Goal: Information Seeking & Learning: Learn about a topic

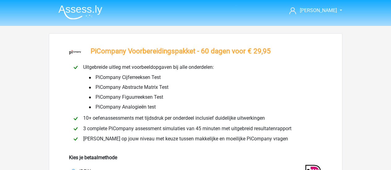
select select "ideal_RABONL2U"
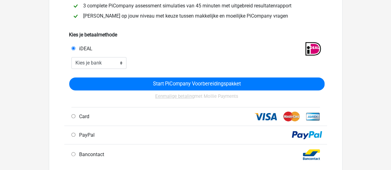
scroll to position [124, 0]
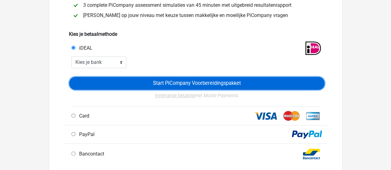
click at [216, 85] on input "Start PiCompany Voorbereidingspakket" at bounding box center [196, 83] width 255 height 13
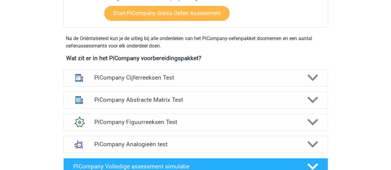
scroll to position [433, 0]
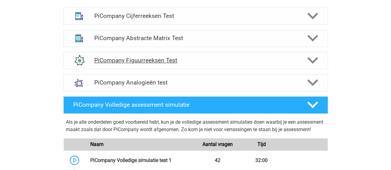
click at [189, 64] on h4 "PiCompany Figuurreeksen Test" at bounding box center [195, 60] width 203 height 7
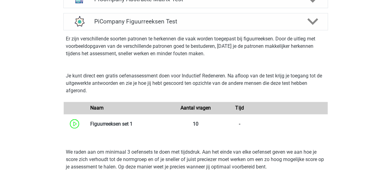
scroll to position [557, 0]
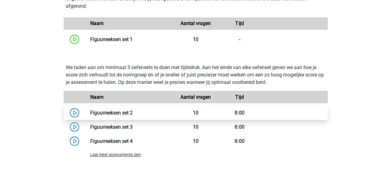
click at [133, 116] on link at bounding box center [133, 113] width 0 height 6
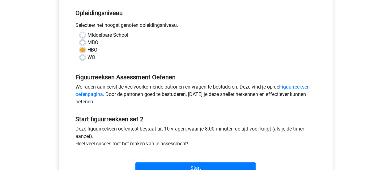
scroll to position [186, 0]
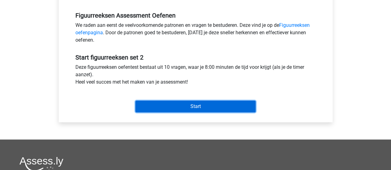
click at [197, 107] on input "Start" at bounding box center [195, 107] width 120 height 12
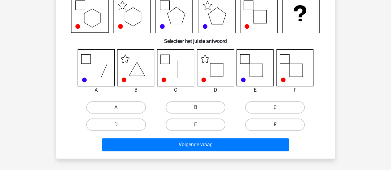
scroll to position [62, 0]
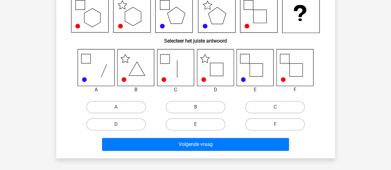
click at [134, 125] on label "D" at bounding box center [116, 124] width 60 height 12
click at [120, 125] on input "D" at bounding box center [118, 127] width 4 height 4
radio input "true"
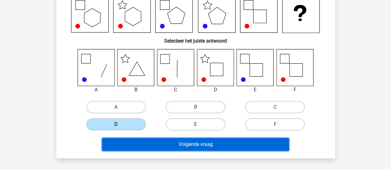
click at [215, 147] on button "Volgende vraag" at bounding box center [195, 144] width 187 height 13
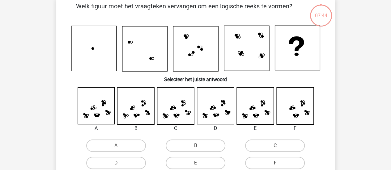
scroll to position [28, 0]
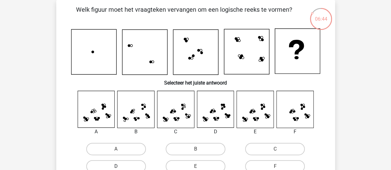
click at [134, 163] on label "D" at bounding box center [116, 166] width 60 height 12
click at [120, 167] on input "D" at bounding box center [118, 169] width 4 height 4
radio input "true"
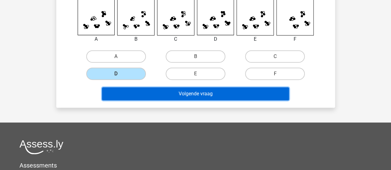
click at [209, 94] on button "Volgende vraag" at bounding box center [195, 94] width 187 height 13
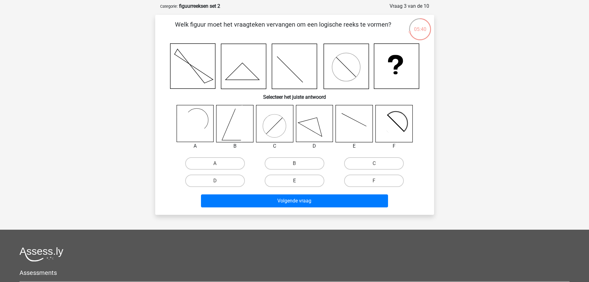
click at [310, 170] on label "E" at bounding box center [295, 180] width 60 height 12
click at [298, 170] on input "E" at bounding box center [296, 183] width 4 height 4
radio input "true"
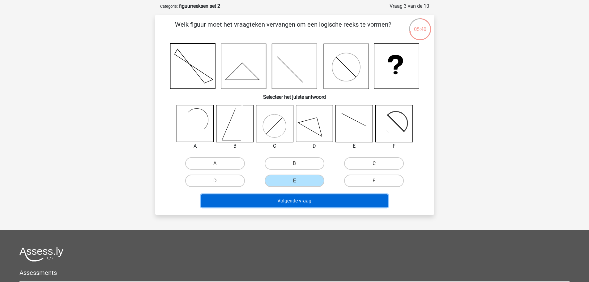
click at [306, 170] on button "Volgende vraag" at bounding box center [294, 200] width 187 height 13
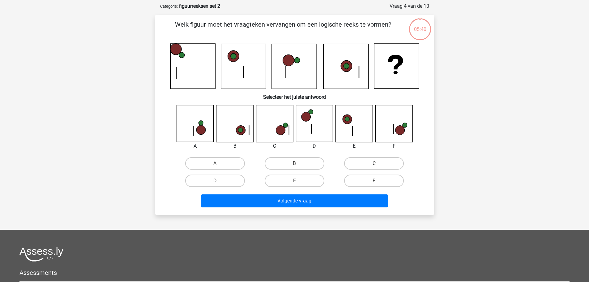
scroll to position [31, 0]
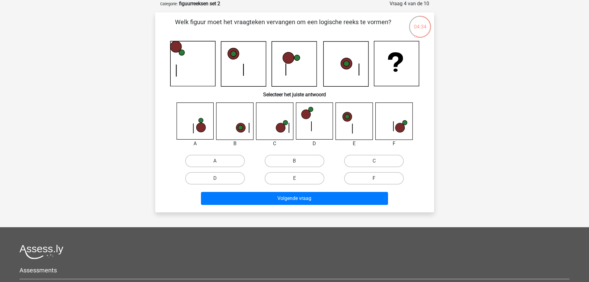
click at [377, 170] on label "F" at bounding box center [374, 178] width 60 height 12
click at [377, 170] on input "F" at bounding box center [376, 180] width 4 height 4
radio input "true"
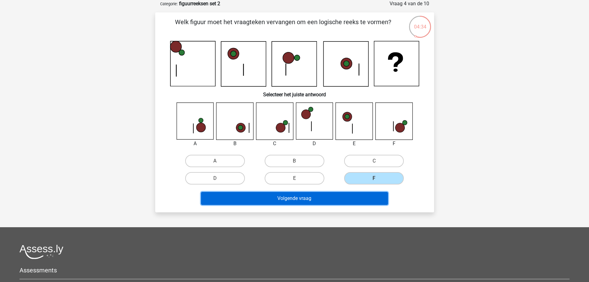
click at [338, 170] on button "Volgende vraag" at bounding box center [294, 198] width 187 height 13
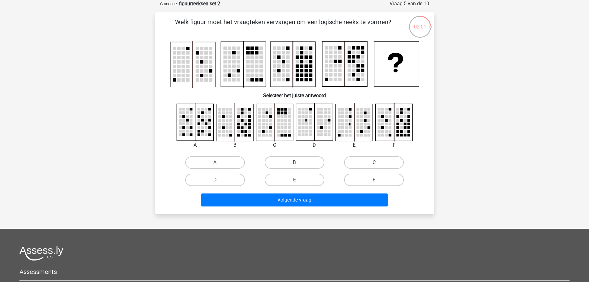
click at [381, 170] on label "F" at bounding box center [374, 179] width 60 height 12
click at [378, 170] on input "F" at bounding box center [376, 182] width 4 height 4
radio input "true"
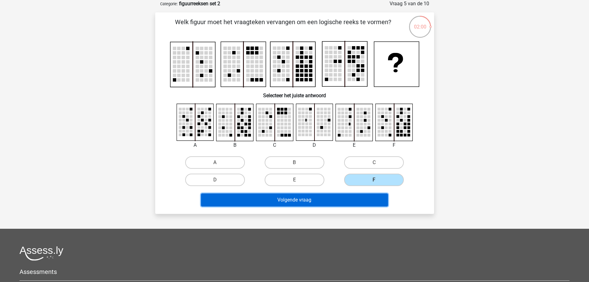
click at [340, 170] on button "Volgende vraag" at bounding box center [294, 199] width 187 height 13
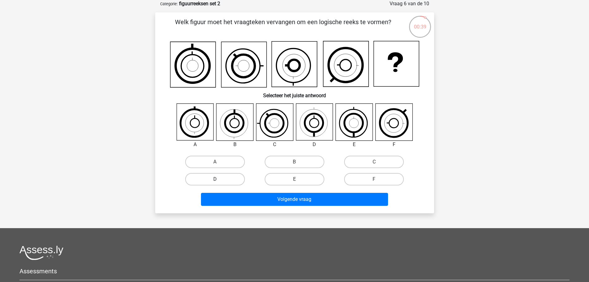
click at [222, 170] on label "D" at bounding box center [215, 179] width 60 height 12
click at [219, 170] on input "D" at bounding box center [217, 181] width 4 height 4
radio input "true"
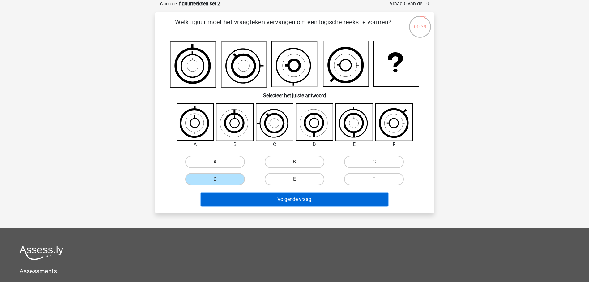
click at [286, 170] on button "Volgende vraag" at bounding box center [294, 199] width 187 height 13
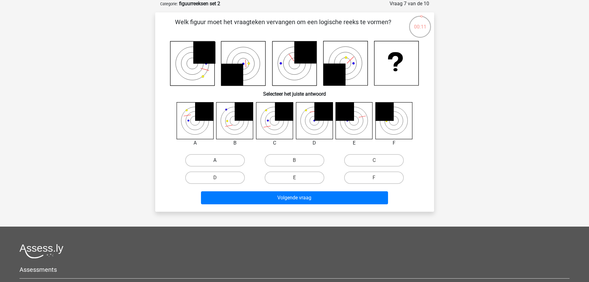
click at [223, 155] on label "A" at bounding box center [215, 160] width 60 height 12
click at [219, 160] on input "A" at bounding box center [217, 162] width 4 height 4
radio input "true"
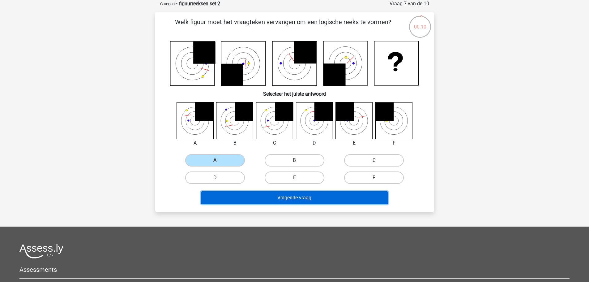
click at [295, 170] on button "Volgende vraag" at bounding box center [294, 197] width 187 height 13
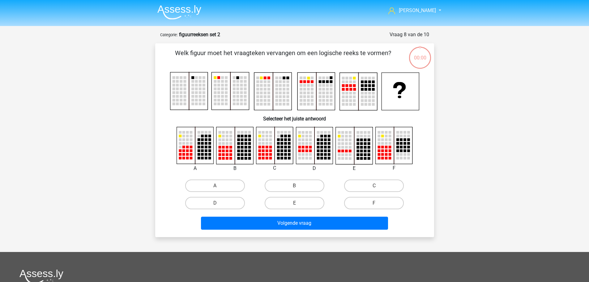
scroll to position [31, 0]
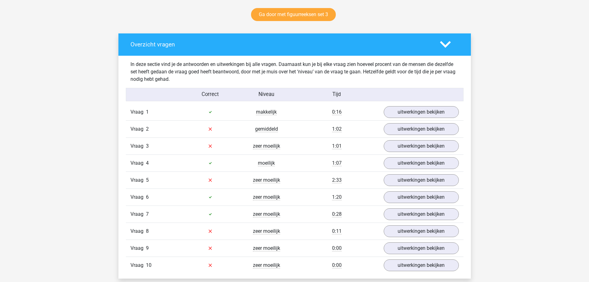
scroll to position [340, 0]
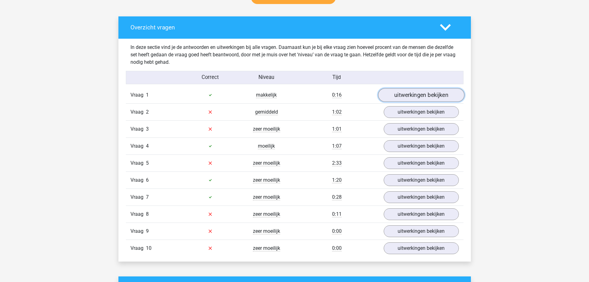
click at [428, 94] on link "uitwerkingen bekijken" at bounding box center [421, 95] width 86 height 14
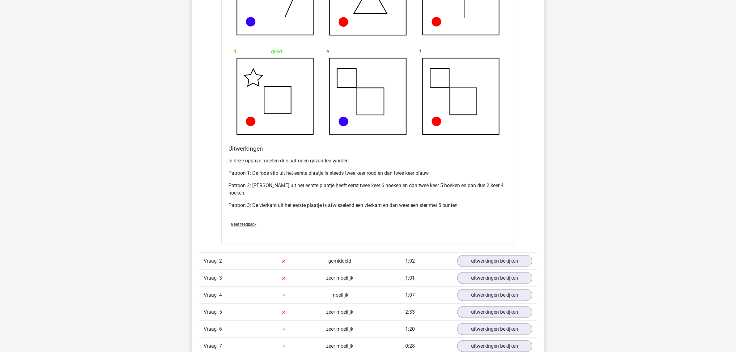
scroll to position [673, 0]
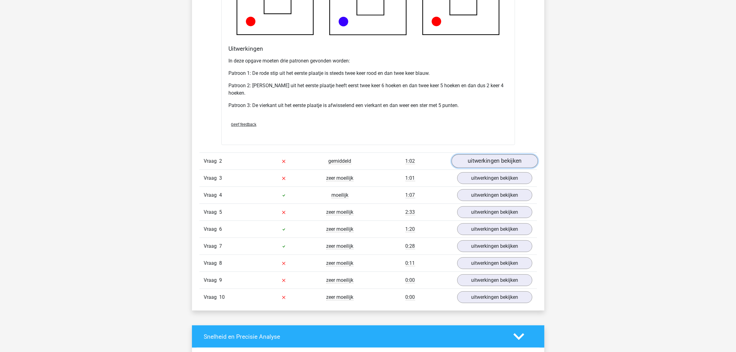
click at [503, 160] on link "uitwerkingen bekijken" at bounding box center [494, 161] width 86 height 14
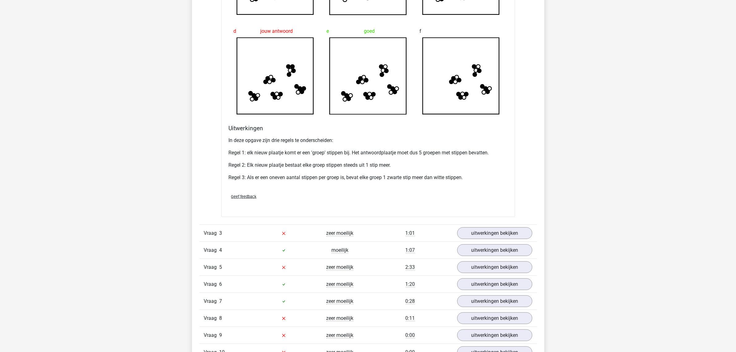
scroll to position [1020, 0]
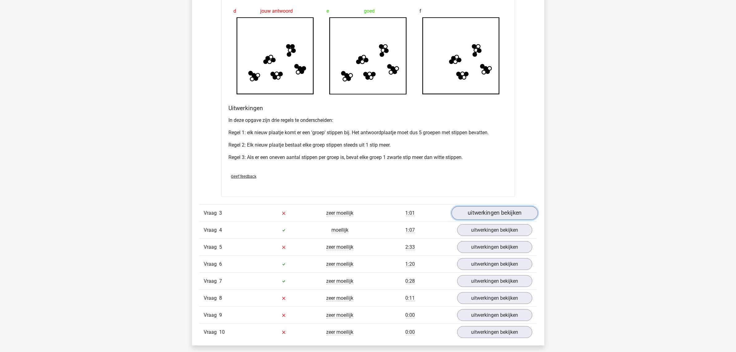
click at [497, 212] on link "uitwerkingen bekijken" at bounding box center [494, 213] width 86 height 14
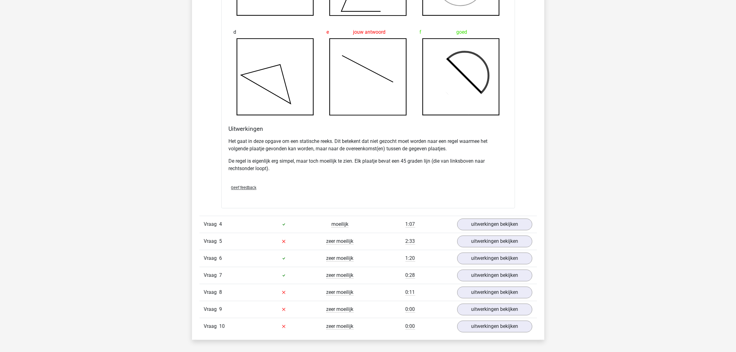
scroll to position [1407, 0]
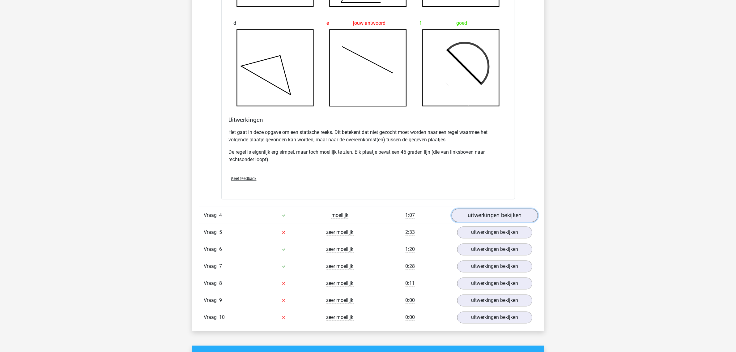
click at [494, 217] on link "uitwerkingen bekijken" at bounding box center [494, 216] width 86 height 14
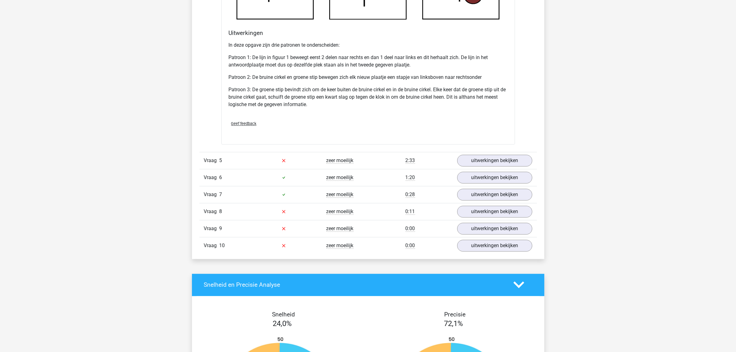
scroll to position [1909, 0]
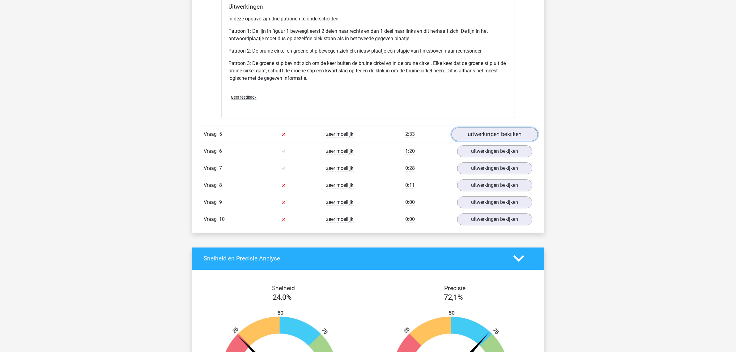
click at [498, 134] on link "uitwerkingen bekijken" at bounding box center [494, 134] width 86 height 14
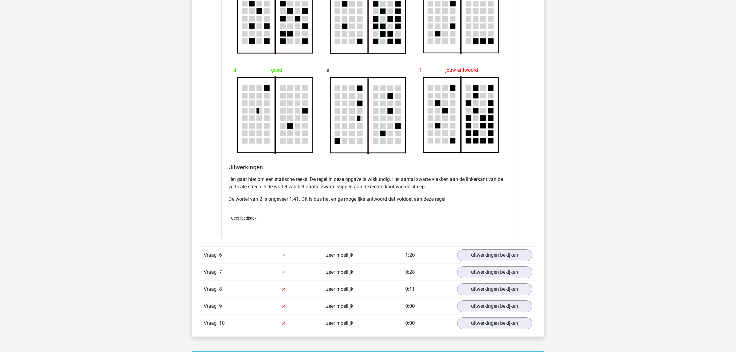
scroll to position [2180, 0]
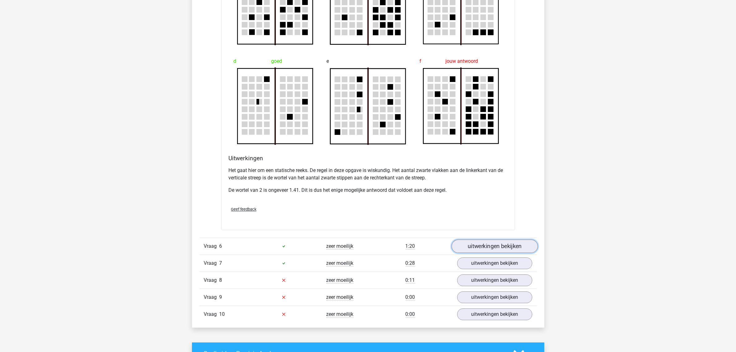
click at [475, 246] on link "uitwerkingen bekijken" at bounding box center [494, 246] width 86 height 14
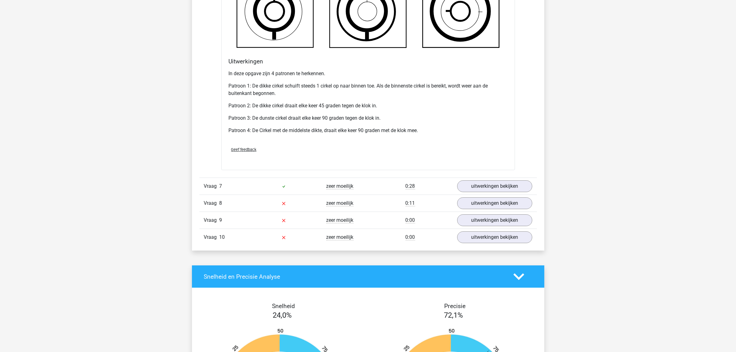
scroll to position [2683, 0]
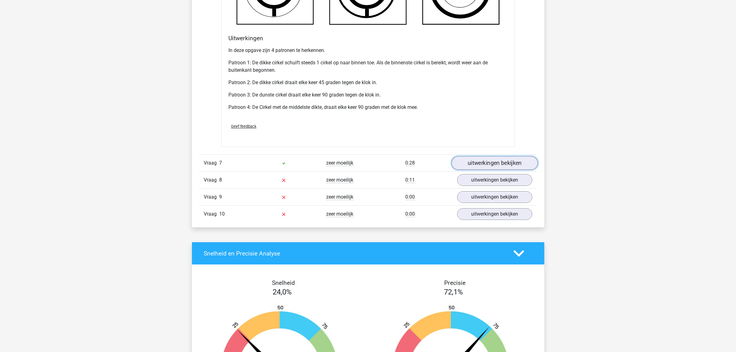
click at [503, 164] on link "uitwerkingen bekijken" at bounding box center [494, 163] width 86 height 14
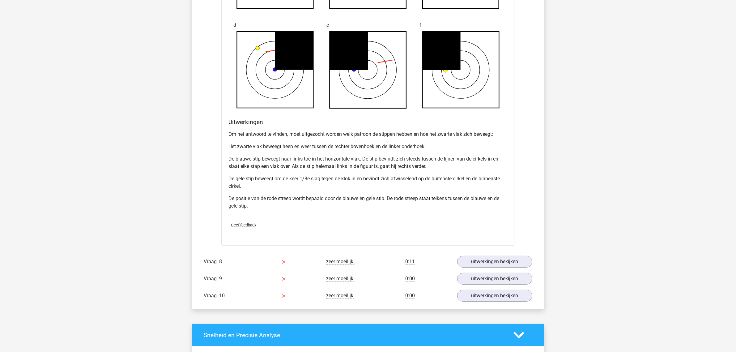
scroll to position [3030, 0]
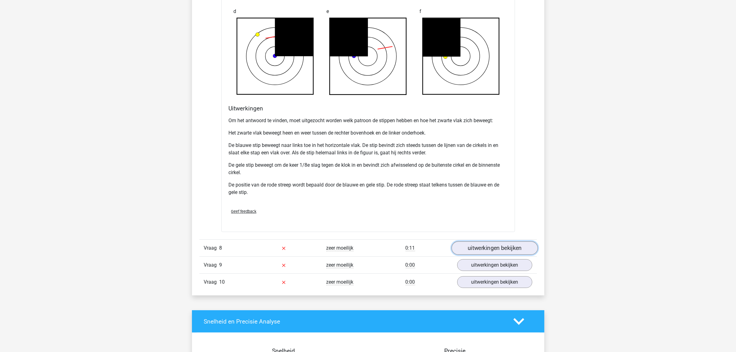
click at [486, 251] on link "uitwerkingen bekijken" at bounding box center [494, 249] width 86 height 14
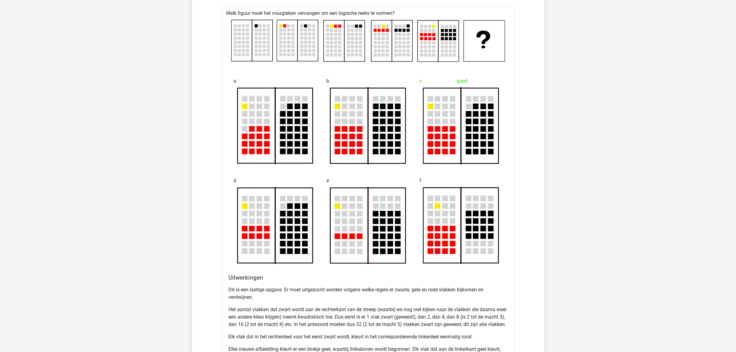
scroll to position [3301, 0]
